Goal: Check status

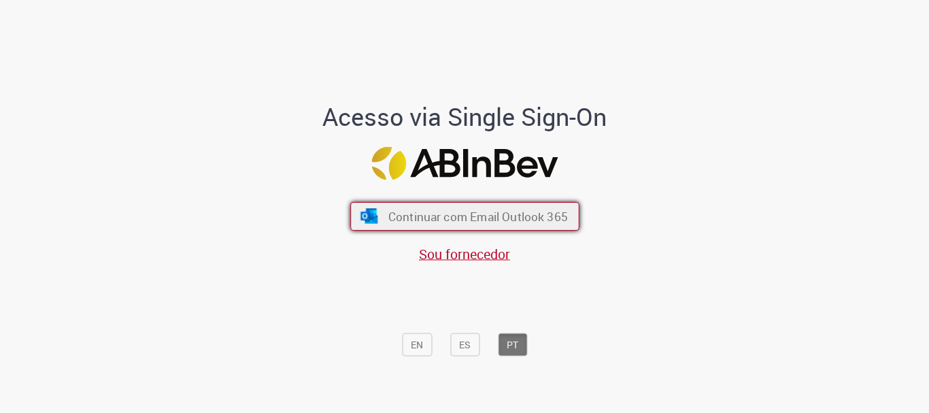
click at [518, 220] on span "Continuar com Email Outlook 365" at bounding box center [478, 217] width 180 height 16
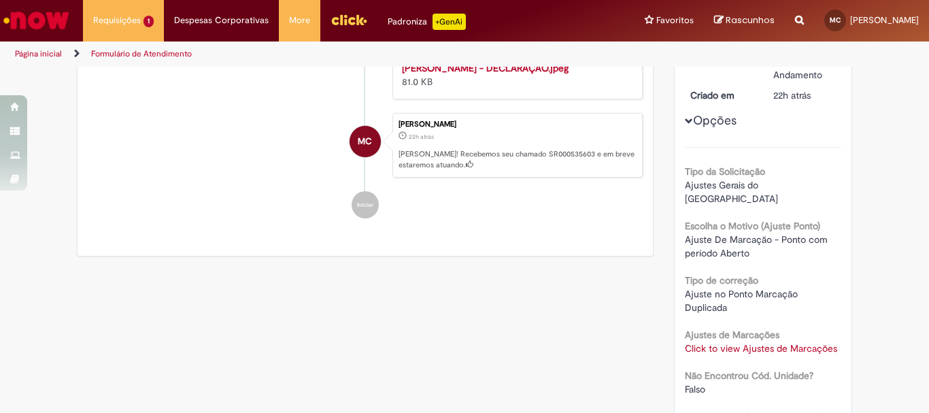
scroll to position [68, 0]
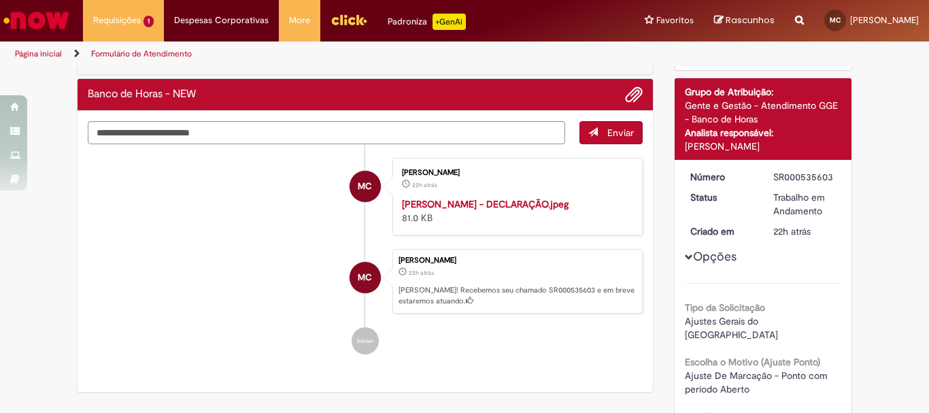
click at [454, 197] on img "Histórico de tíquete" at bounding box center [515, 197] width 227 height 0
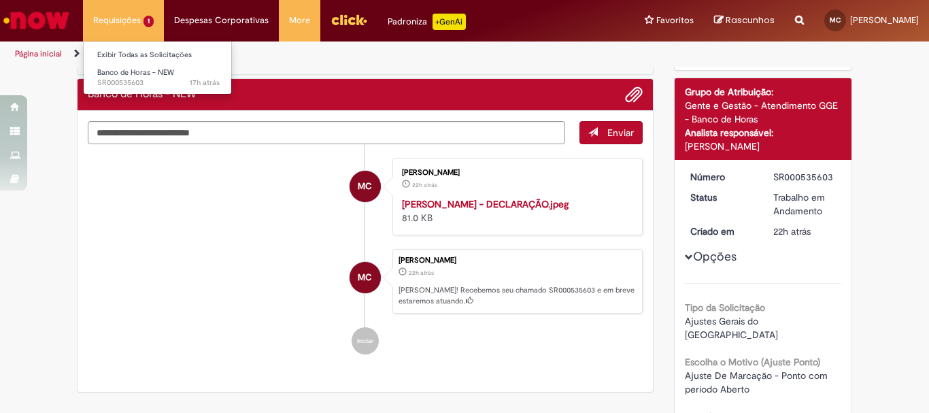
click at [120, 24] on li "Requisições 1 Exibir Todas as Solicitações Banco de Horas - NEW 17h atrás 17 ho…" at bounding box center [123, 20] width 81 height 41
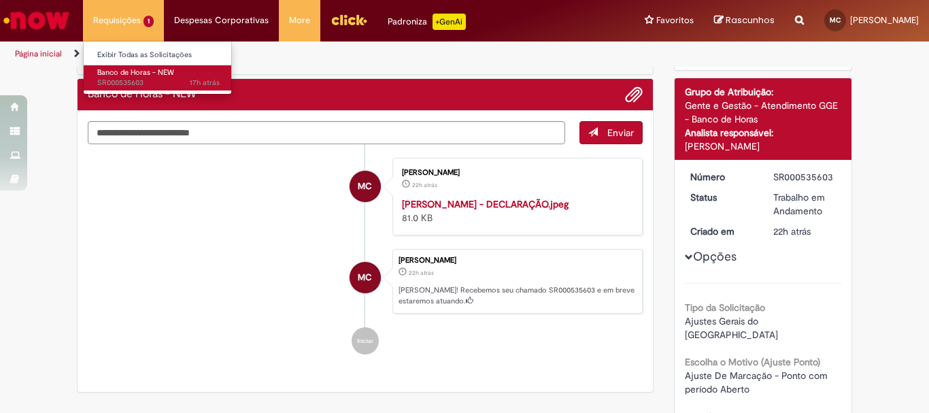
click at [167, 86] on span "17h atrás 17 horas atrás SR000535603" at bounding box center [158, 83] width 122 height 11
